Goal: Task Accomplishment & Management: Manage account settings

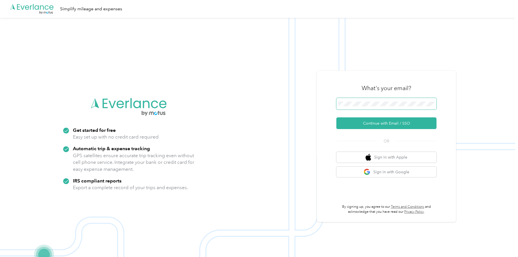
click at [361, 101] on span at bounding box center [386, 104] width 100 height 12
click at [371, 121] on button "Continue with Email / SSO" at bounding box center [386, 123] width 100 height 12
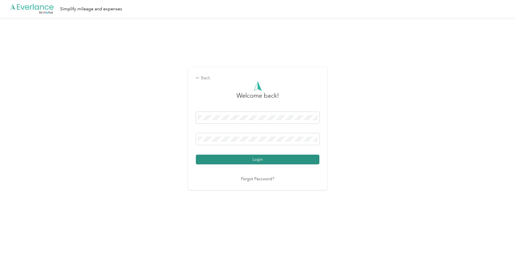
click at [225, 159] on button "Login" at bounding box center [257, 160] width 123 height 10
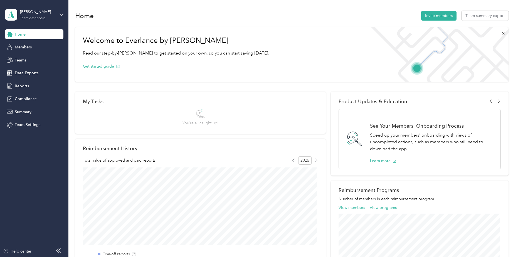
click at [62, 14] on icon at bounding box center [61, 15] width 4 height 4
click at [42, 57] on div "Personal dashboard" at bounding box center [27, 58] width 35 height 6
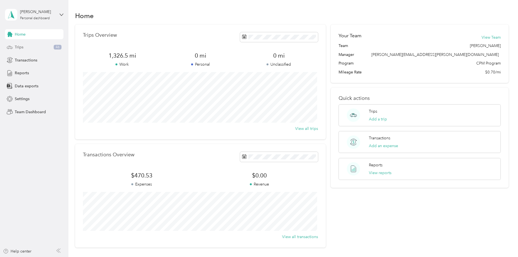
click at [19, 44] on div "Trips 46" at bounding box center [34, 47] width 58 height 10
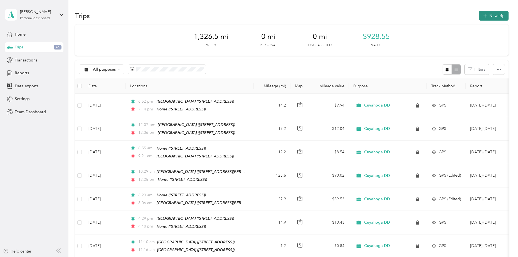
click at [488, 16] on button "New trip" at bounding box center [493, 16] width 29 height 10
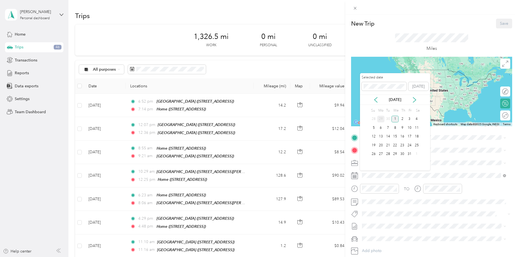
click at [382, 118] on div "29" at bounding box center [380, 119] width 7 height 7
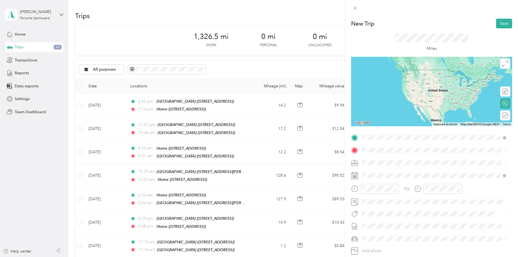
click at [387, 162] on div "Home [STREET_ADDRESS]" at bounding box center [389, 163] width 35 height 12
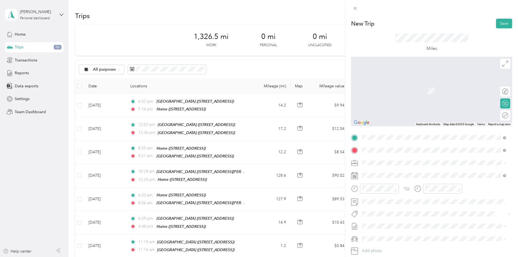
click at [300, 254] on div "New Trip Save This trip cannot be edited because it is either under review, app…" at bounding box center [259, 128] width 518 height 257
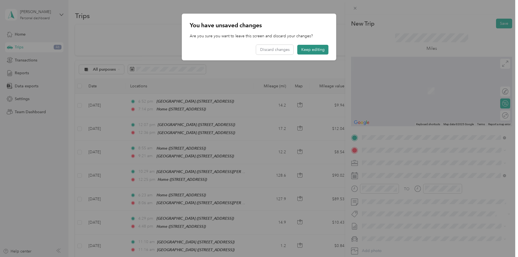
click at [313, 49] on button "Keep editing" at bounding box center [312, 50] width 31 height 10
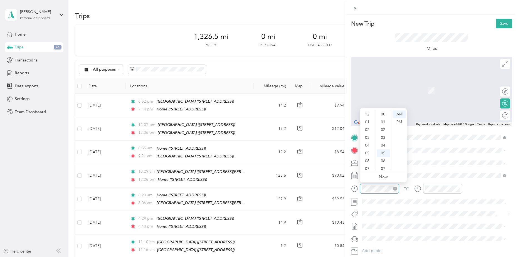
scroll to position [33, 0]
click at [367, 135] on div "07" at bounding box center [367, 136] width 13 height 8
click at [385, 113] on div "00" at bounding box center [383, 114] width 13 height 8
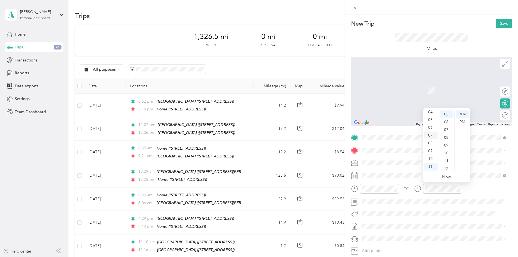
click at [432, 134] on div "07" at bounding box center [430, 136] width 13 height 8
click at [447, 155] on div "20" at bounding box center [446, 156] width 13 height 8
click at [387, 49] on div "Miles" at bounding box center [431, 42] width 161 height 28
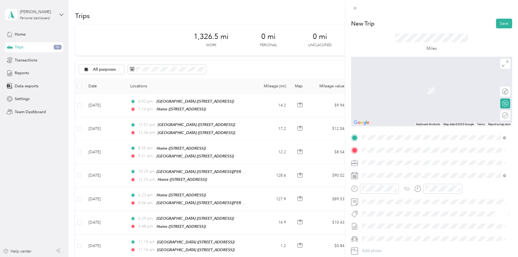
click at [405, 171] on span "[STREET_ADDRESS][US_STATE]" at bounding box center [400, 170] width 56 height 5
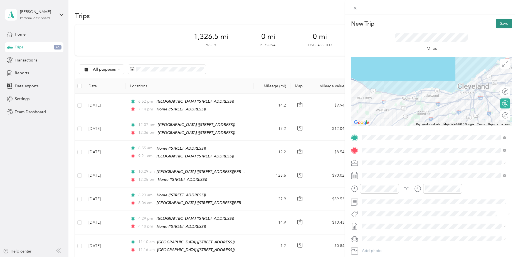
click at [498, 22] on button "Save" at bounding box center [504, 24] width 16 height 10
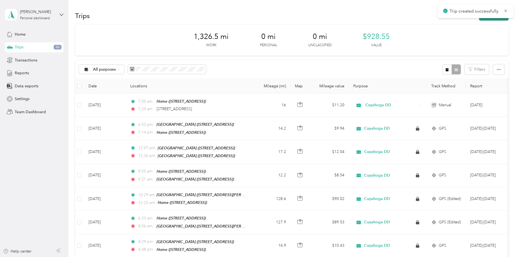
click at [496, 18] on button "New trip" at bounding box center [493, 16] width 29 height 10
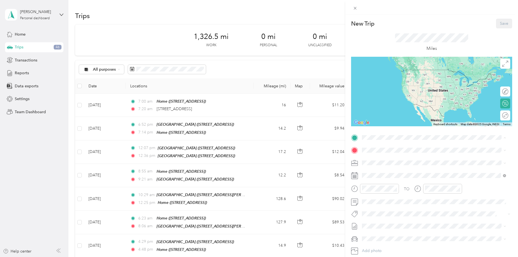
click at [383, 161] on div "Lakeside [STREET_ADDRESS]" at bounding box center [389, 163] width 35 height 12
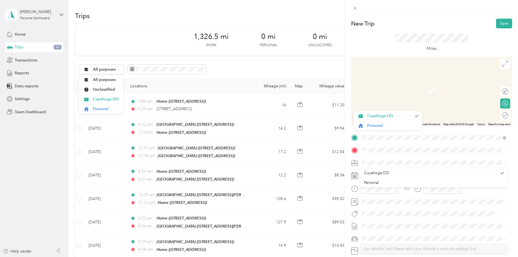
scroll to position [0, 0]
drag, startPoint x: 505, startPoint y: 176, endPoint x: 506, endPoint y: 186, distance: 9.7
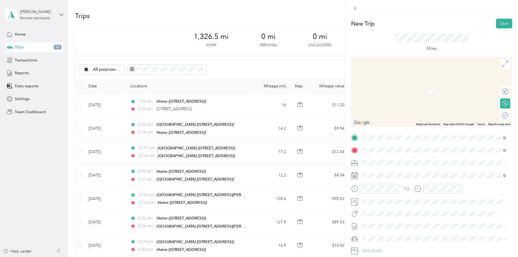
click at [383, 175] on div "[GEOGRAPHIC_DATA] [STREET_ADDRESS]" at bounding box center [392, 176] width 41 height 12
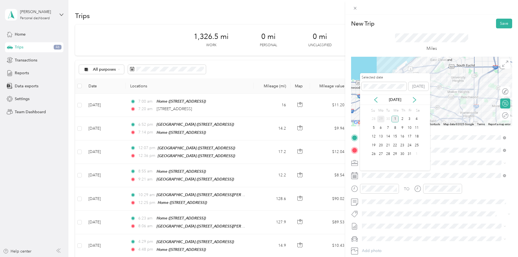
click at [381, 118] on div "29" at bounding box center [380, 119] width 7 height 7
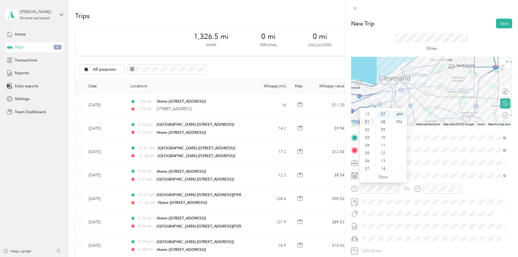
click at [368, 121] on div "01" at bounding box center [367, 122] width 13 height 8
click at [383, 110] on div "00" at bounding box center [383, 112] width 13 height 8
click at [400, 121] on div "PM" at bounding box center [398, 122] width 13 height 8
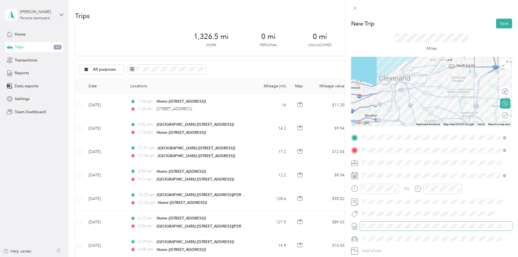
click at [426, 222] on span at bounding box center [436, 226] width 152 height 9
click at [428, 121] on div "01" at bounding box center [430, 122] width 13 height 8
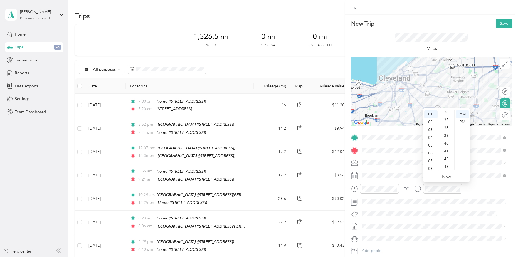
scroll to position [230, 0]
click at [448, 118] on div "30" at bounding box center [446, 118] width 13 height 8
drag, startPoint x: 448, startPoint y: 118, endPoint x: 465, endPoint y: 122, distance: 17.0
click at [464, 122] on div "PM" at bounding box center [461, 122] width 13 height 8
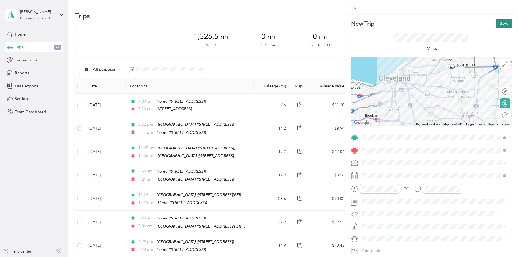
click at [499, 25] on button "Save" at bounding box center [504, 24] width 16 height 10
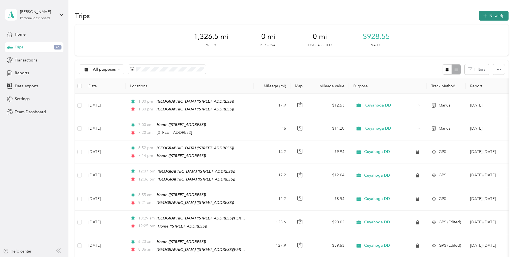
click at [493, 17] on button "New trip" at bounding box center [493, 16] width 29 height 10
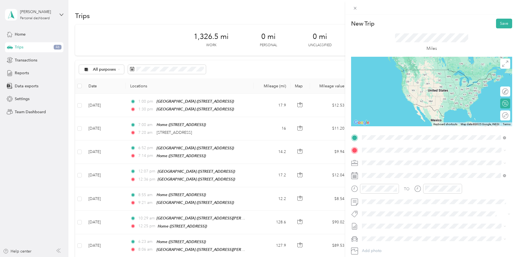
click at [394, 160] on div "[GEOGRAPHIC_DATA] [STREET_ADDRESS]" at bounding box center [392, 163] width 41 height 12
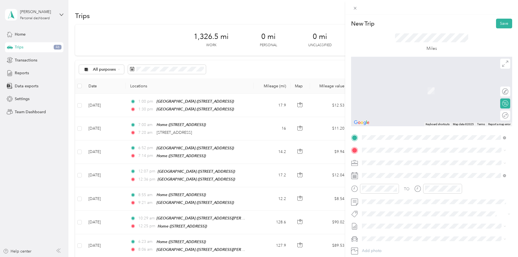
click at [380, 175] on div "Home [STREET_ADDRESS]" at bounding box center [389, 175] width 35 height 12
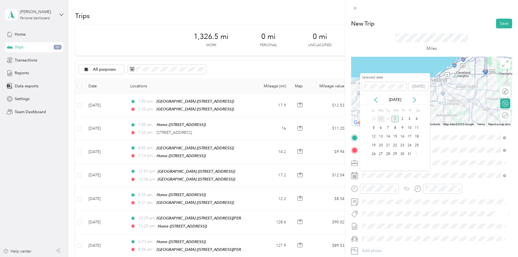
click at [382, 117] on div "29" at bounding box center [380, 119] width 7 height 7
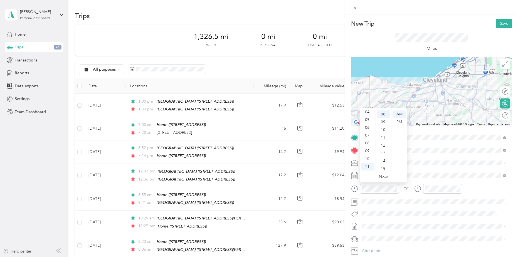
scroll to position [0, 0]
click at [370, 128] on div "02" at bounding box center [367, 130] width 13 height 8
click at [384, 139] on div "30" at bounding box center [383, 140] width 13 height 8
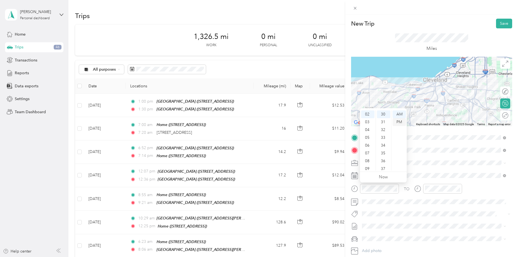
click at [401, 122] on div "PM" at bounding box center [398, 122] width 13 height 8
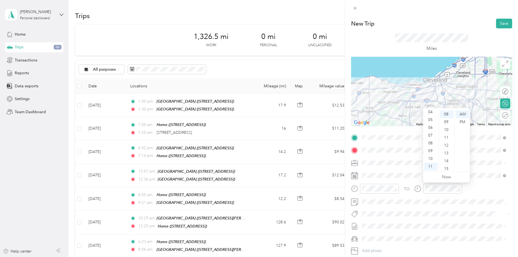
scroll to position [0, 0]
click at [431, 136] on div "03" at bounding box center [430, 138] width 13 height 8
click at [447, 114] on div "00" at bounding box center [446, 114] width 13 height 8
click at [463, 120] on div "PM" at bounding box center [461, 122] width 13 height 8
click at [500, 25] on button "Save" at bounding box center [504, 24] width 16 height 10
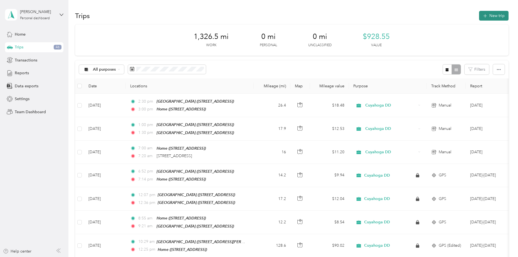
click at [488, 16] on button "New trip" at bounding box center [493, 16] width 29 height 10
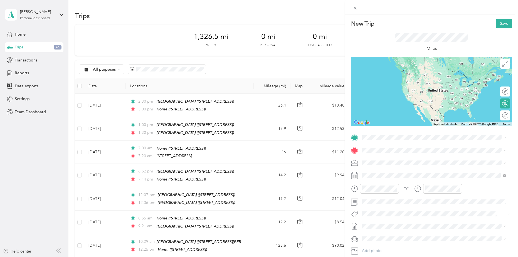
click at [387, 160] on div "Home [STREET_ADDRESS]" at bounding box center [389, 161] width 35 height 12
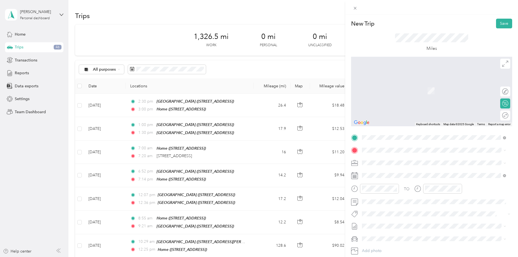
click at [391, 173] on div "[GEOGRAPHIC_DATA] [STREET_ADDRESS]" at bounding box center [392, 175] width 41 height 12
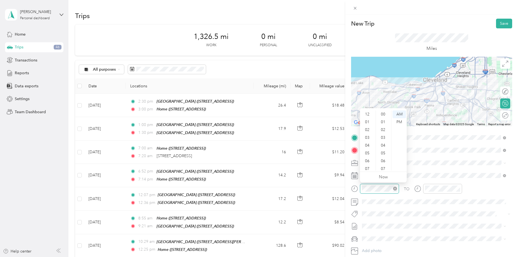
scroll to position [33, 0]
click at [368, 142] on div "08" at bounding box center [367, 143] width 13 height 8
click at [383, 159] on div "15" at bounding box center [383, 161] width 13 height 8
click at [400, 111] on div "AM" at bounding box center [398, 114] width 13 height 8
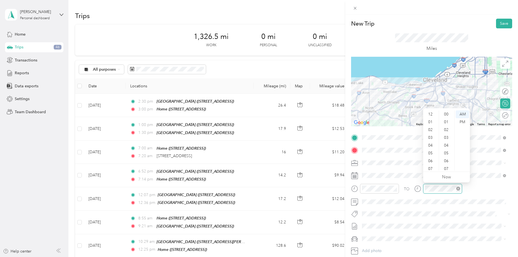
scroll to position [33, 0]
click at [431, 149] on div "09" at bounding box center [430, 151] width 13 height 8
click at [447, 113] on div "00" at bounding box center [446, 114] width 13 height 8
click at [497, 25] on button "Save" at bounding box center [504, 24] width 16 height 10
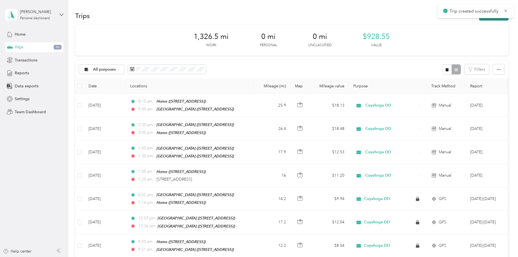
click at [490, 20] on button "New trip" at bounding box center [493, 16] width 29 height 10
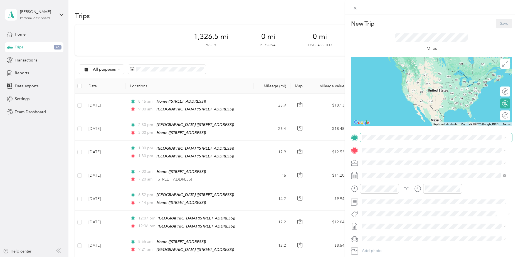
click at [382, 141] on span at bounding box center [436, 137] width 152 height 9
click at [396, 163] on span "[STREET_ADDRESS]" at bounding box center [389, 165] width 35 height 5
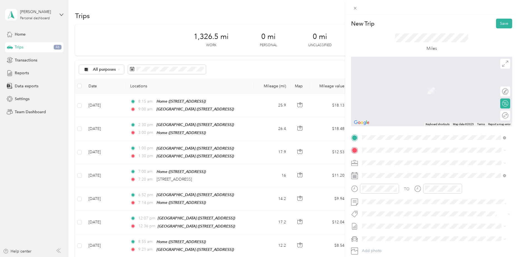
click at [382, 175] on div "Lakeside [STREET_ADDRESS]" at bounding box center [389, 174] width 35 height 12
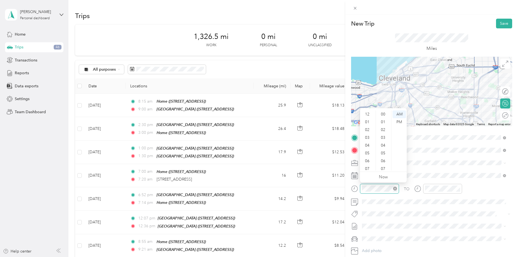
scroll to position [33, 0]
click at [371, 150] on div "09" at bounding box center [367, 151] width 13 height 8
click at [387, 164] on div "30" at bounding box center [383, 165] width 13 height 8
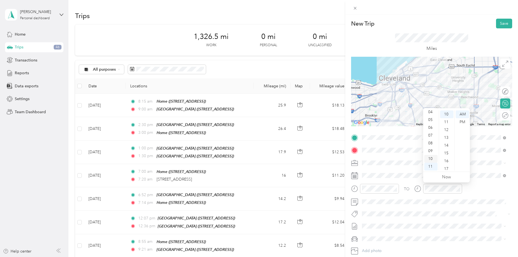
click at [429, 157] on div "10" at bounding box center [430, 159] width 13 height 8
drag, startPoint x: 429, startPoint y: 157, endPoint x: 453, endPoint y: 166, distance: 25.4
click at [453, 166] on ul "00 01 02 03 04 05 06 07 08 09 10 11 12 13 14 15 16 17 18 19 20 21 22 23 24 25 2…" at bounding box center [446, 140] width 16 height 60
click at [448, 110] on div "00" at bounding box center [446, 114] width 13 height 8
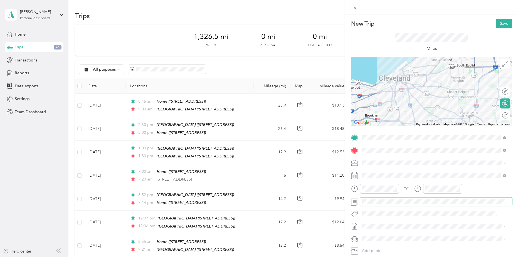
click at [402, 206] on div "TO Add photo" at bounding box center [431, 200] width 161 height 134
click at [499, 23] on button "Save" at bounding box center [504, 24] width 16 height 10
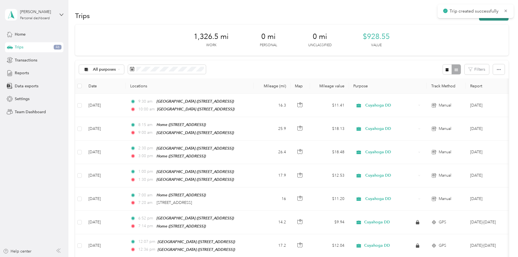
click at [494, 19] on button "New trip" at bounding box center [493, 16] width 29 height 10
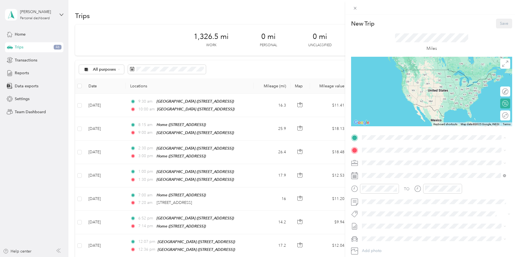
click at [382, 161] on div "Lakeside [STREET_ADDRESS]" at bounding box center [389, 163] width 35 height 12
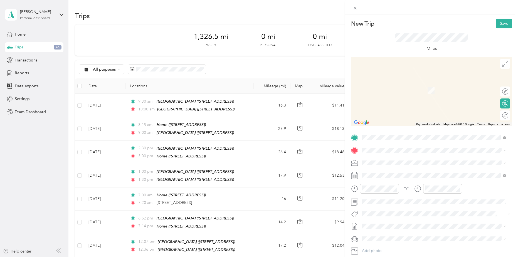
click at [392, 175] on div "Home [STREET_ADDRESS]" at bounding box center [389, 174] width 35 height 12
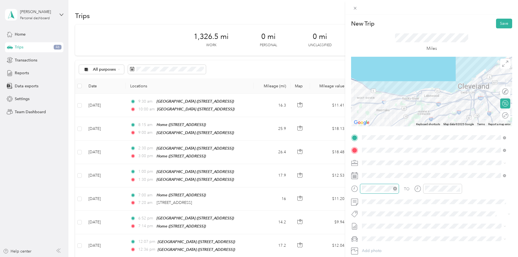
scroll to position [33, 0]
click at [369, 112] on div "04" at bounding box center [367, 112] width 13 height 8
click at [382, 152] on div "15" at bounding box center [383, 153] width 13 height 8
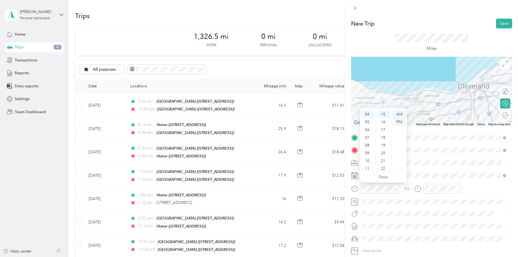
click at [397, 121] on div "PM" at bounding box center [398, 122] width 13 height 8
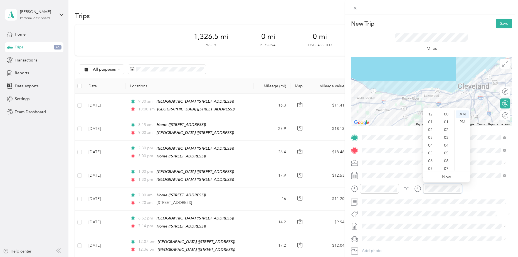
scroll to position [33, 0]
click at [432, 112] on div "04" at bounding box center [430, 112] width 13 height 8
click at [446, 148] on div "35" at bounding box center [446, 151] width 13 height 8
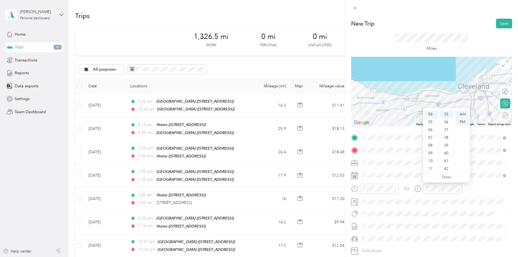
click at [465, 122] on div "PM" at bounding box center [461, 122] width 13 height 8
click at [496, 25] on button "Save" at bounding box center [504, 24] width 16 height 10
